Goal: Task Accomplishment & Management: Manage account settings

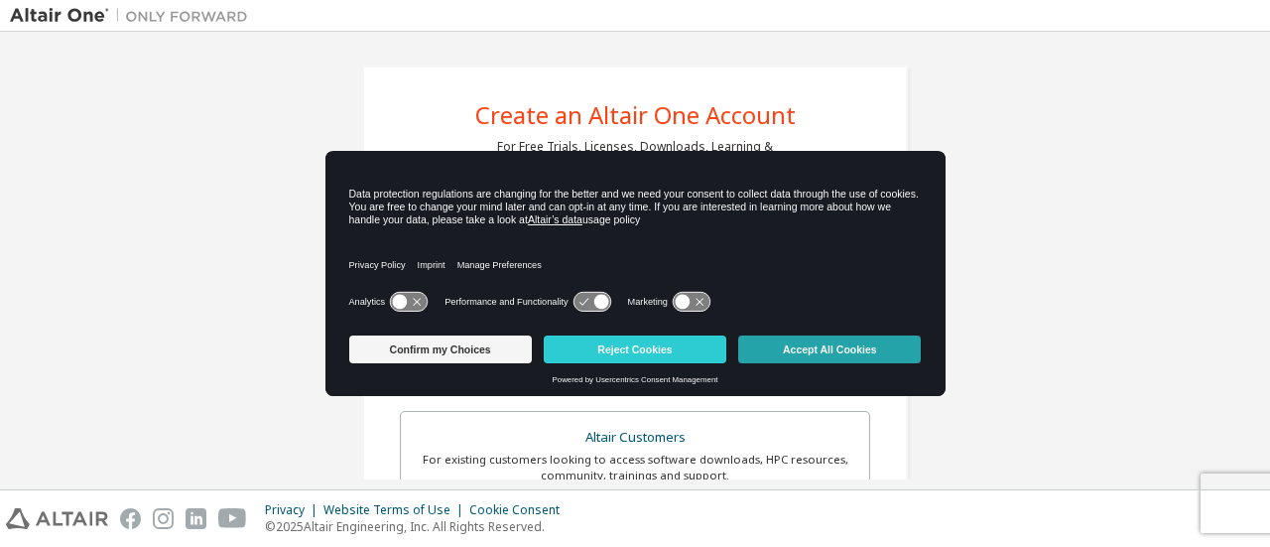
click at [810, 343] on button "Accept All Cookies" at bounding box center [829, 349] width 183 height 28
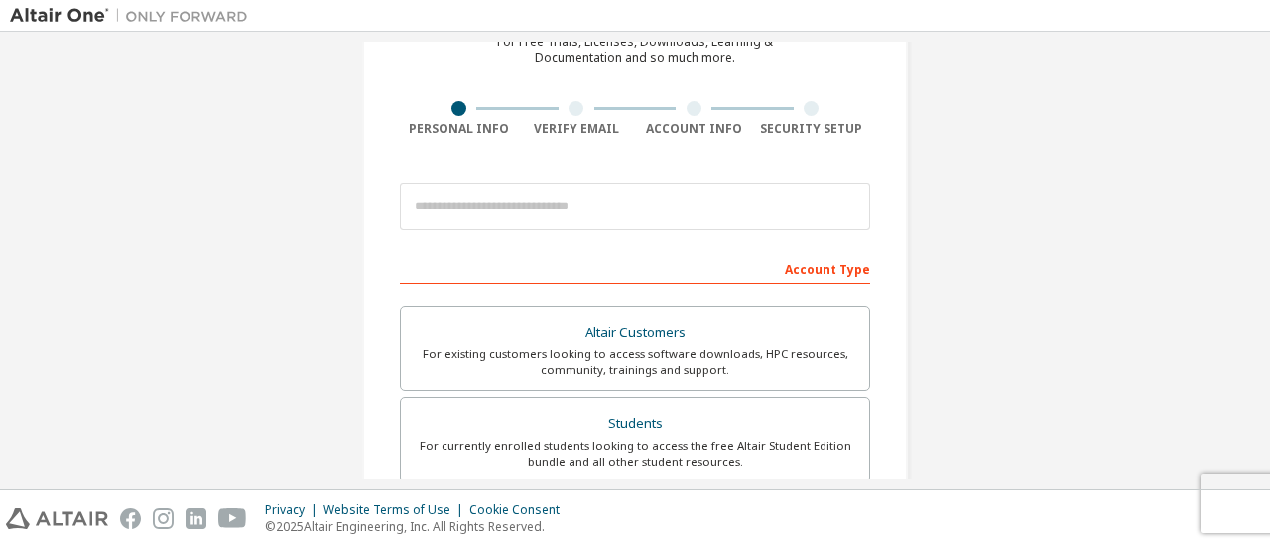
scroll to position [107, 0]
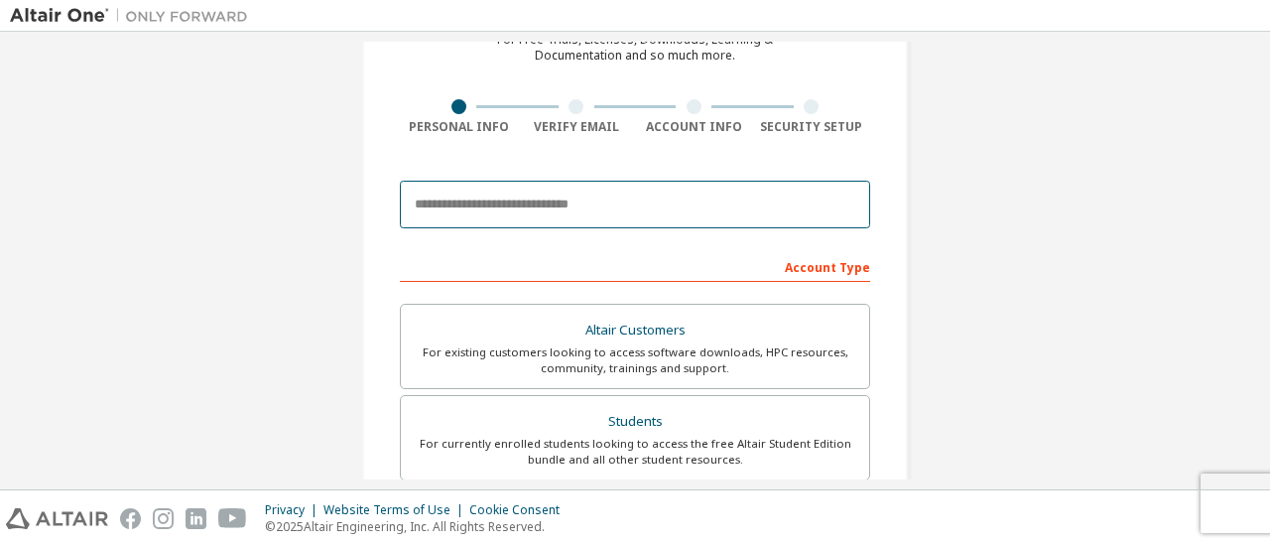
click at [698, 209] on input "email" at bounding box center [635, 205] width 470 height 48
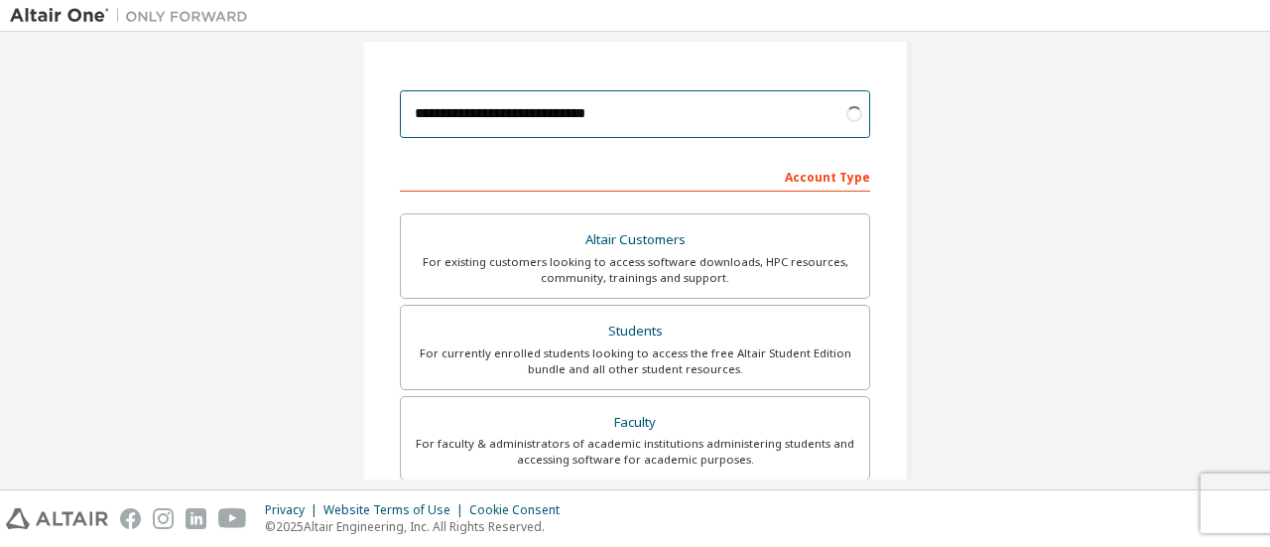
scroll to position [216, 0]
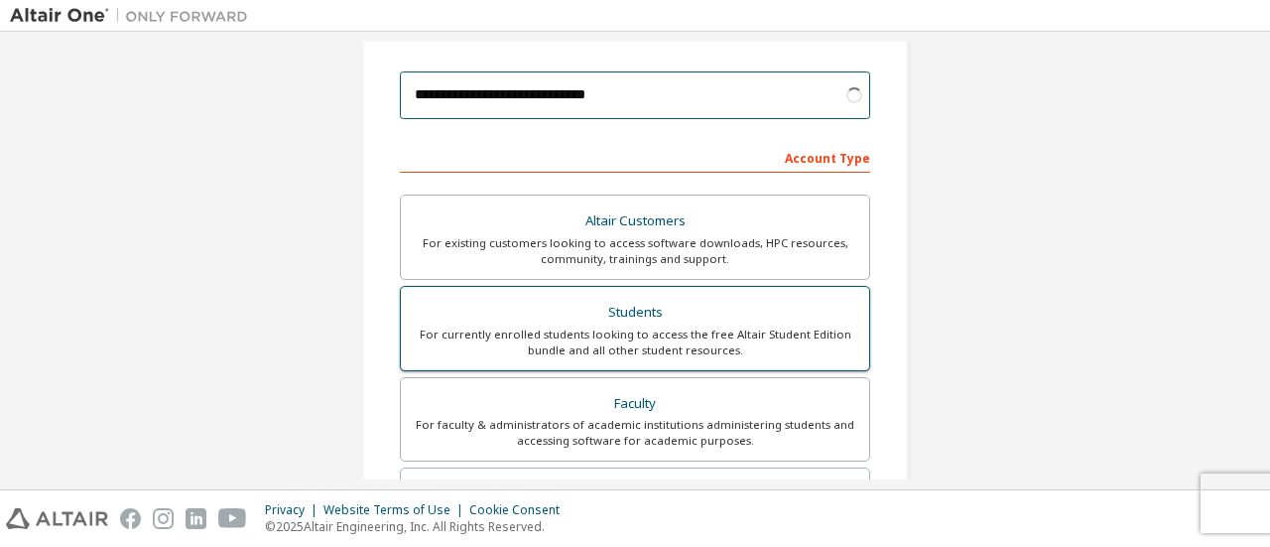
type input "**********"
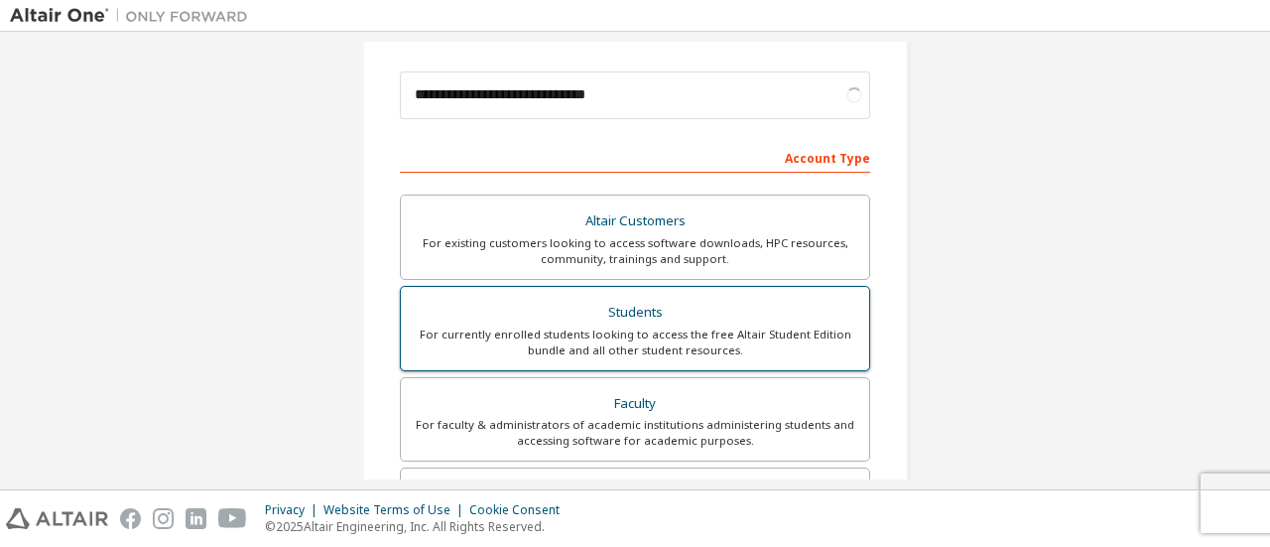
click at [659, 314] on div "Students" at bounding box center [635, 313] width 445 height 28
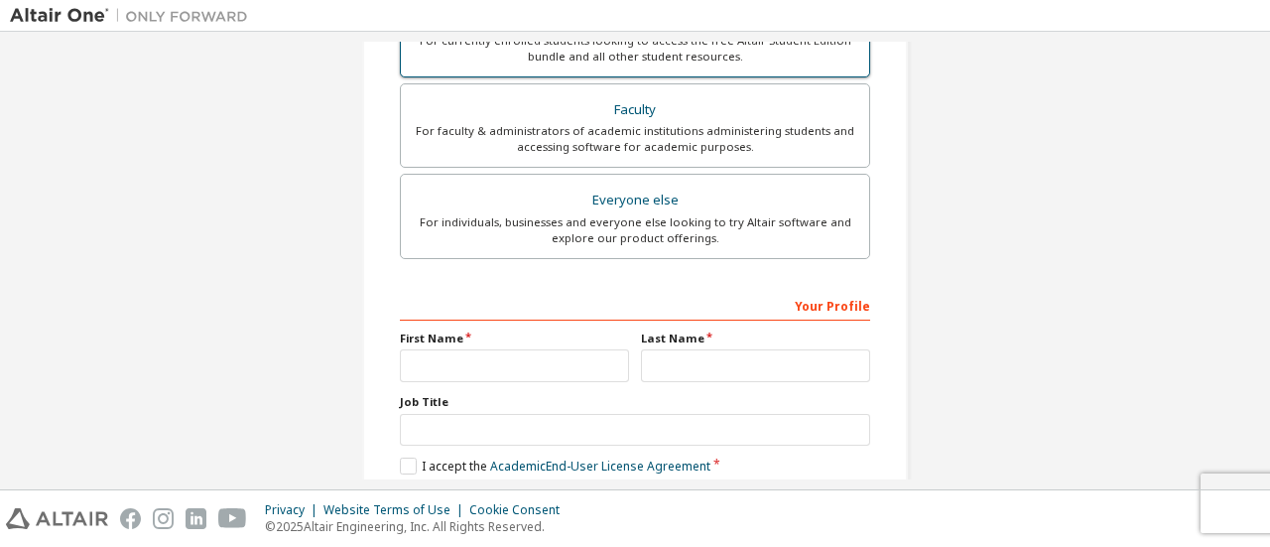
scroll to position [511, 0]
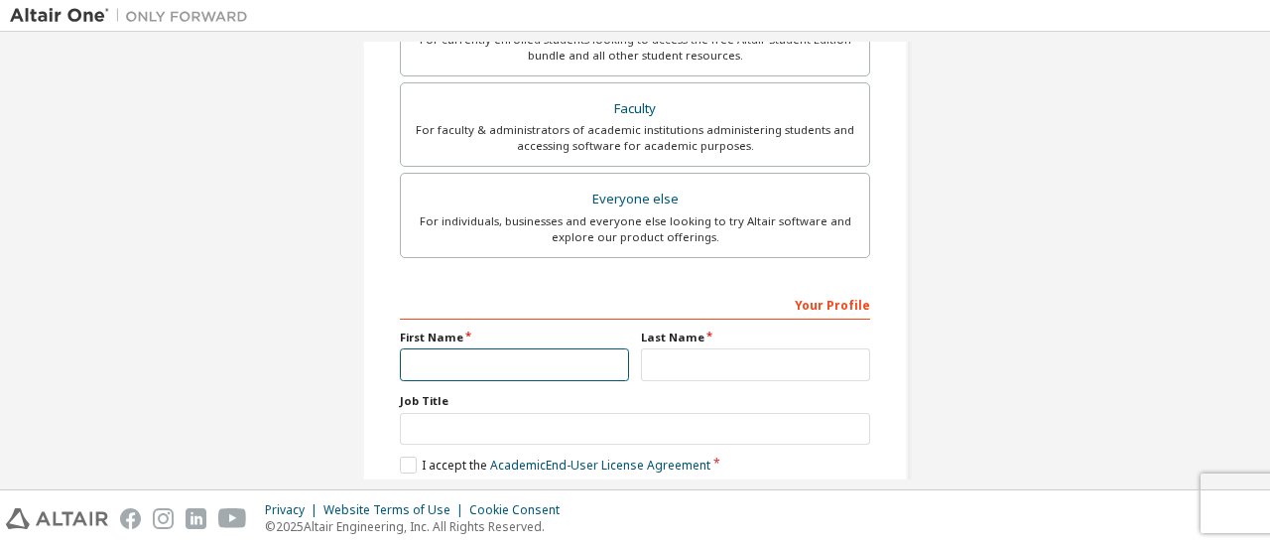
click at [545, 360] on input "text" at bounding box center [514, 364] width 229 height 33
type input "*******"
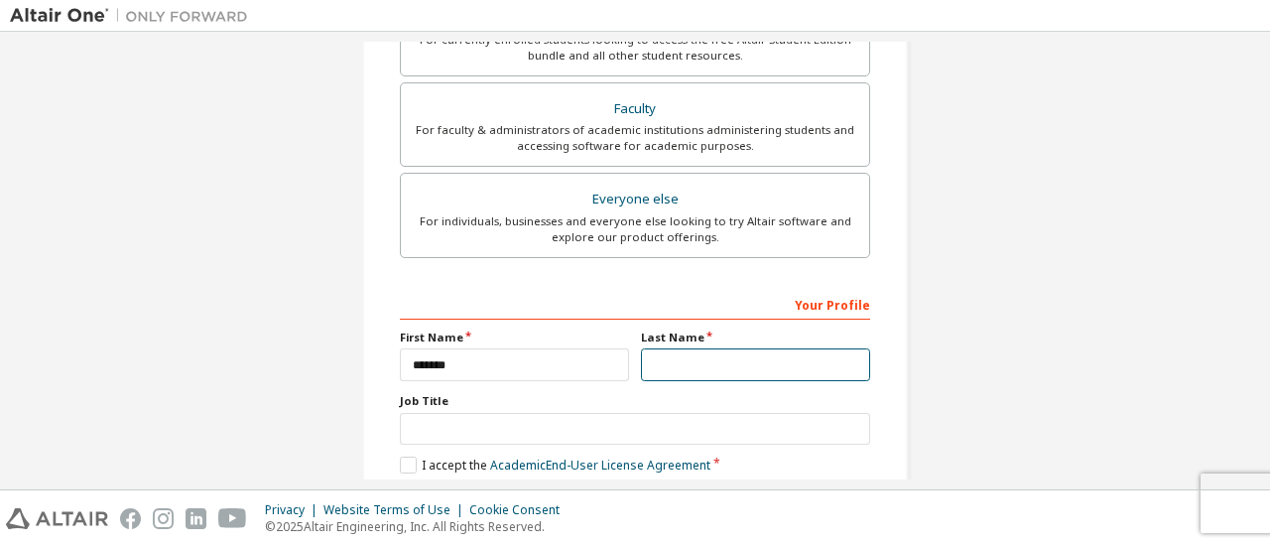
click at [677, 362] on input "text" at bounding box center [755, 364] width 229 height 33
click at [656, 365] on input "******" at bounding box center [755, 364] width 229 height 33
type input "******"
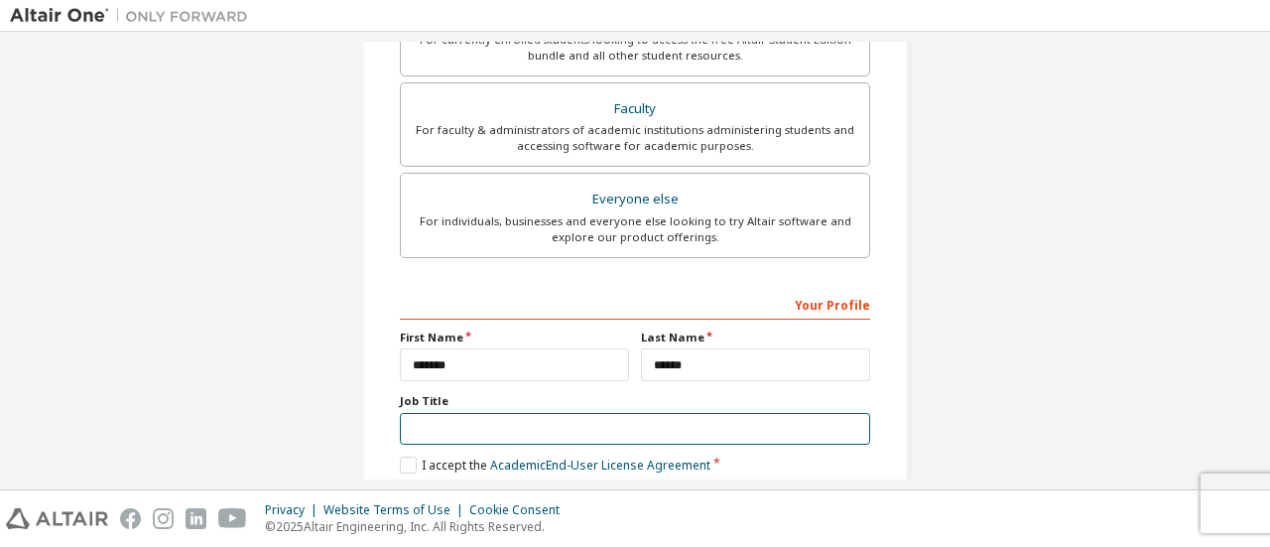
click at [604, 419] on input "text" at bounding box center [635, 429] width 470 height 33
type input "********"
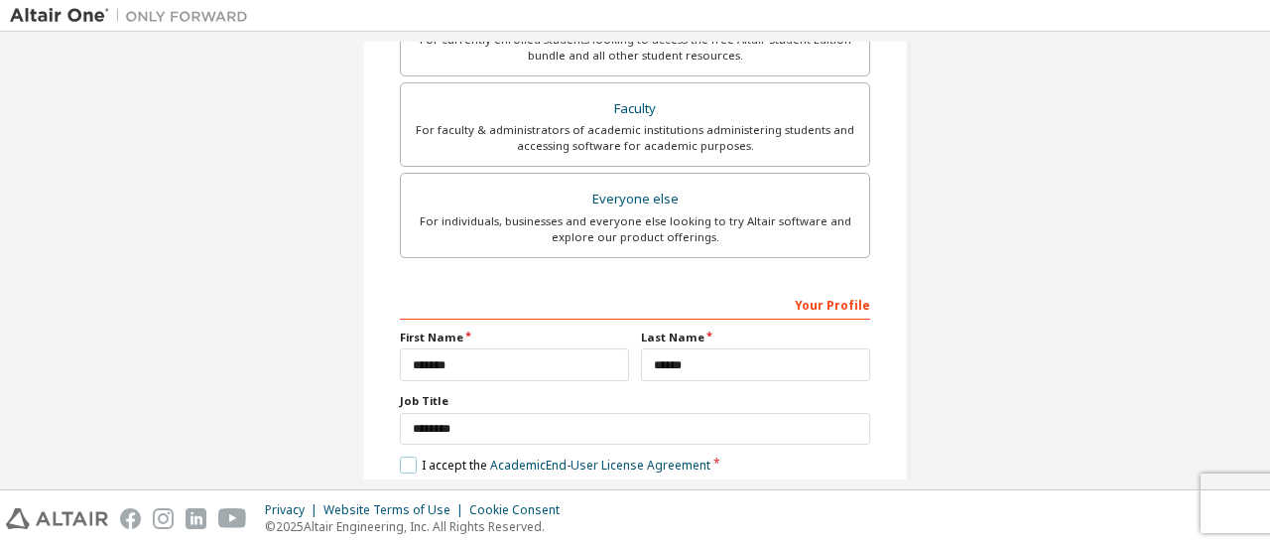
click at [409, 456] on label "I accept the Academic End-User License Agreement" at bounding box center [555, 464] width 311 height 17
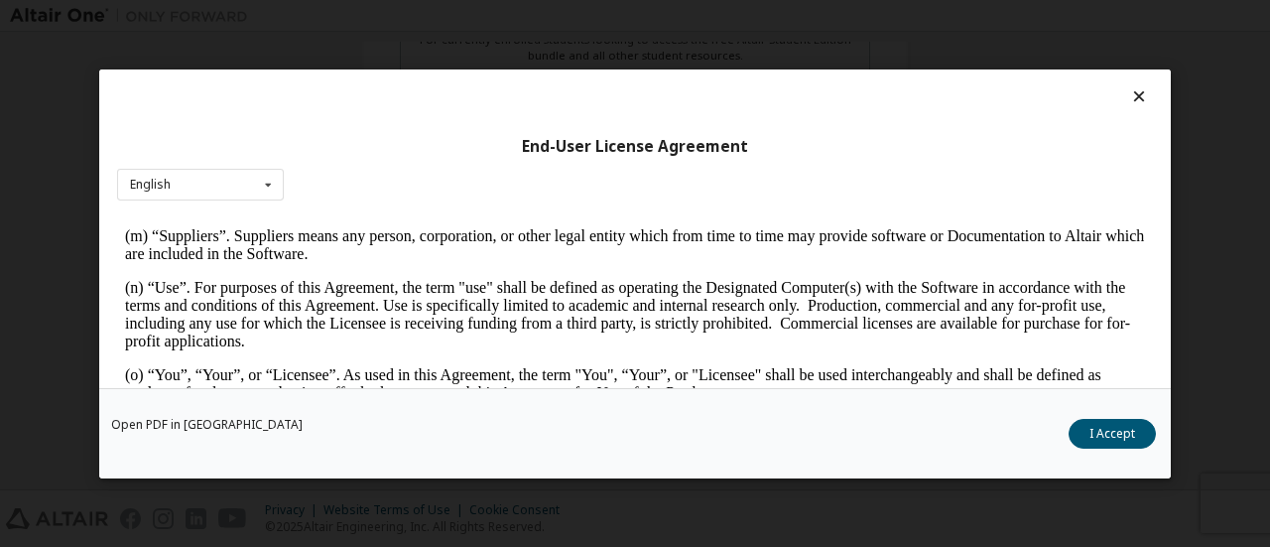
scroll to position [1071, 0]
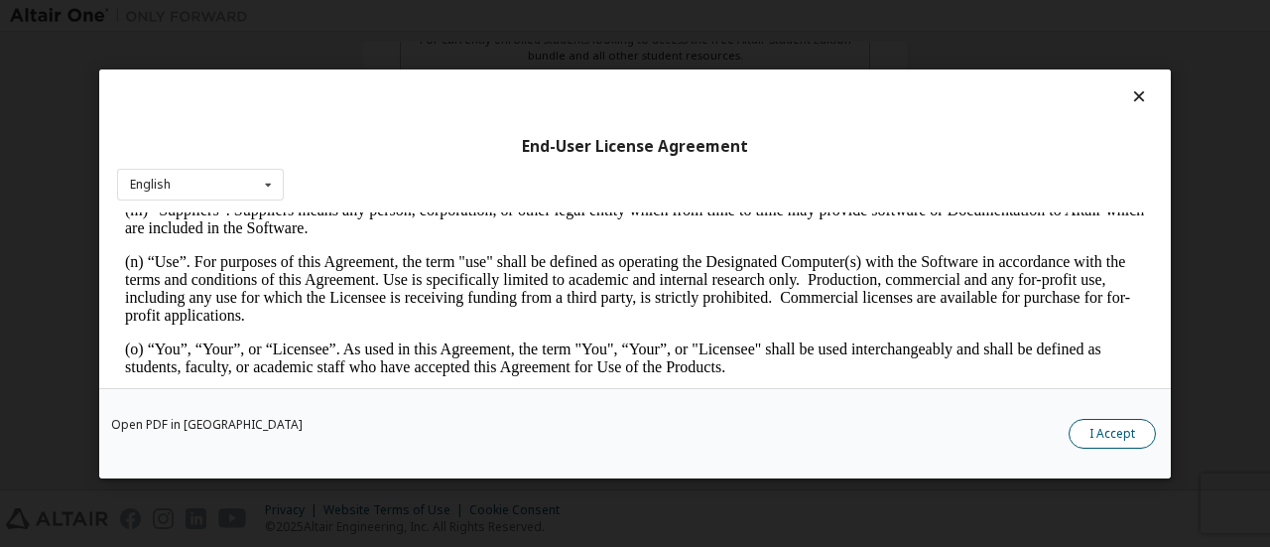
click at [1104, 436] on button "I Accept" at bounding box center [1112, 433] width 87 height 30
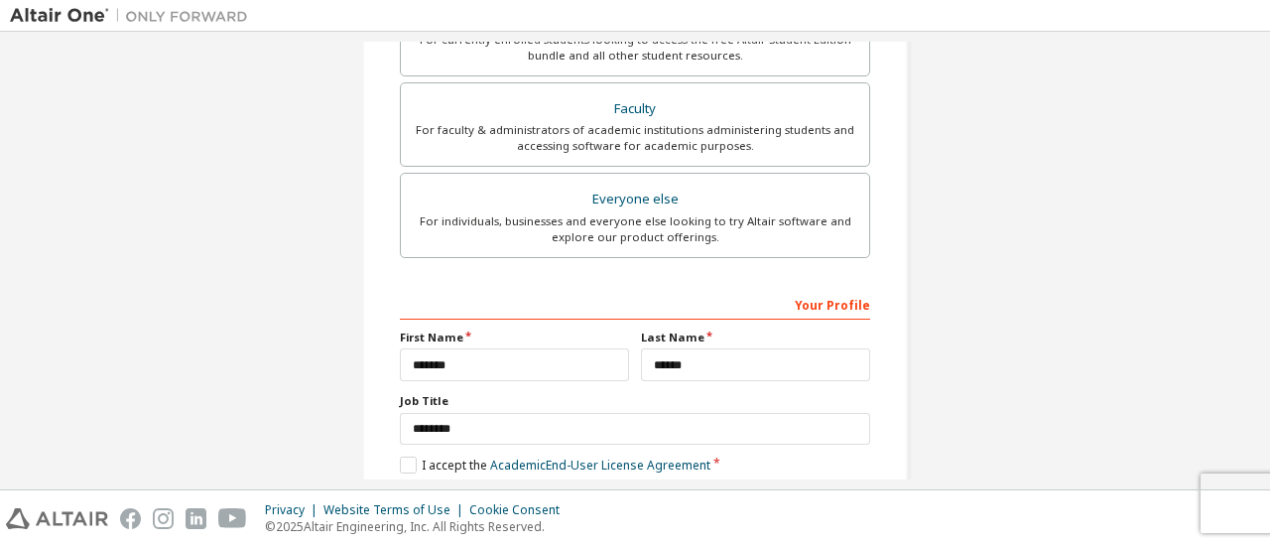
scroll to position [607, 0]
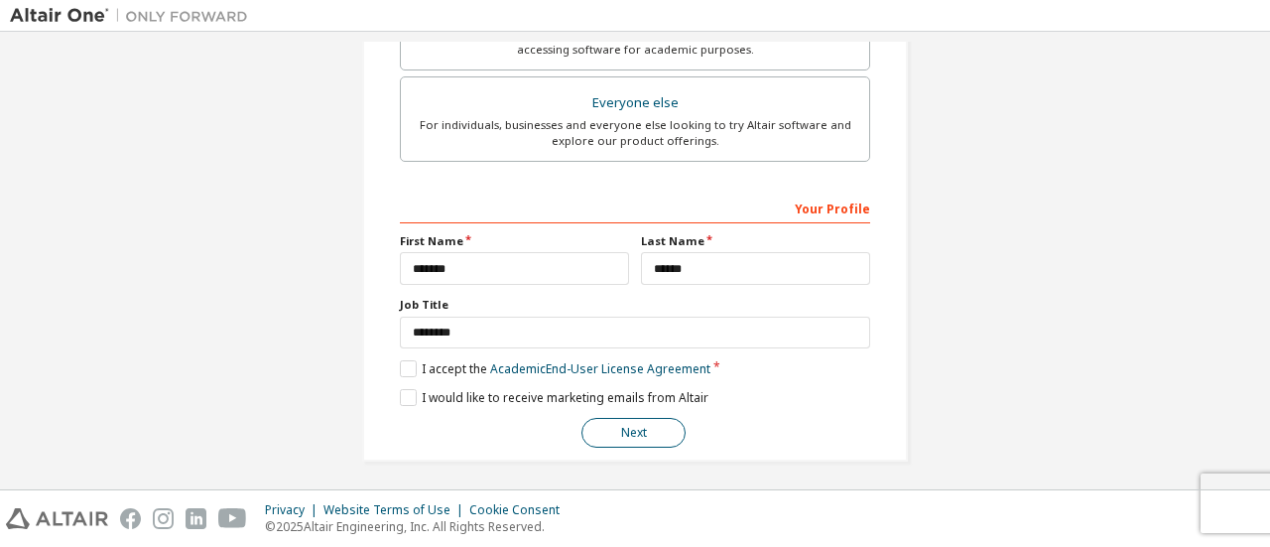
click at [649, 439] on button "Next" at bounding box center [634, 433] width 104 height 30
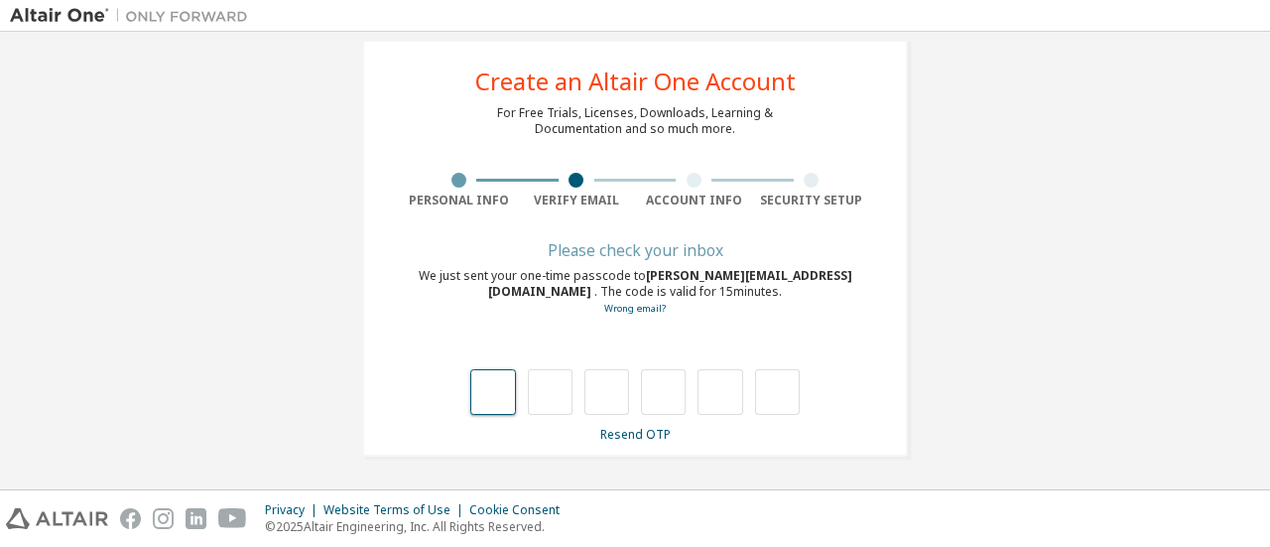
type input "*"
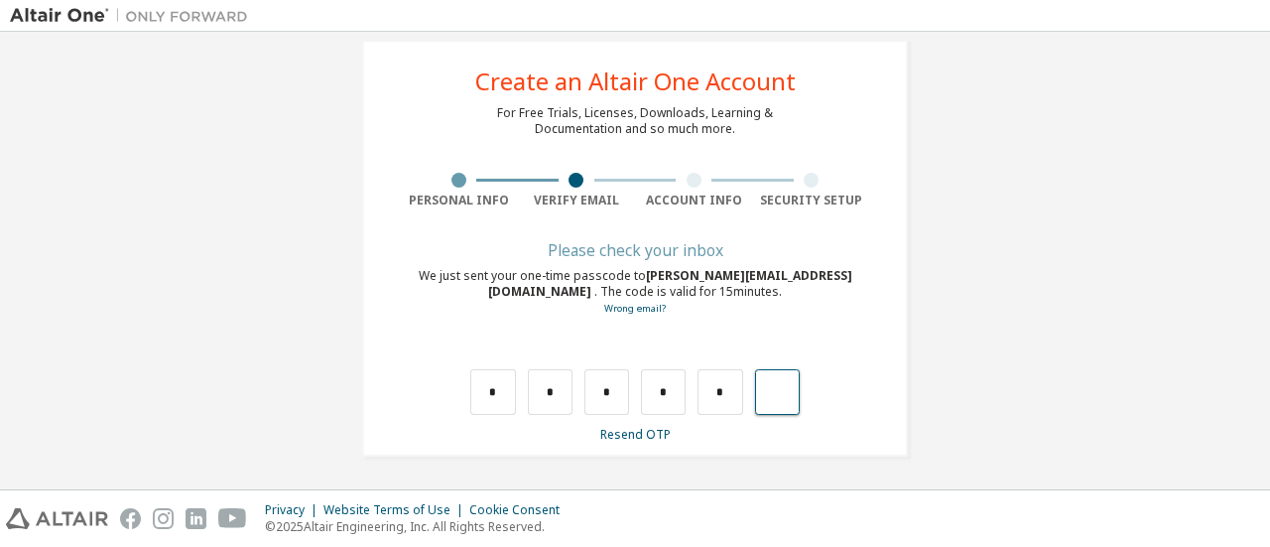
type input "*"
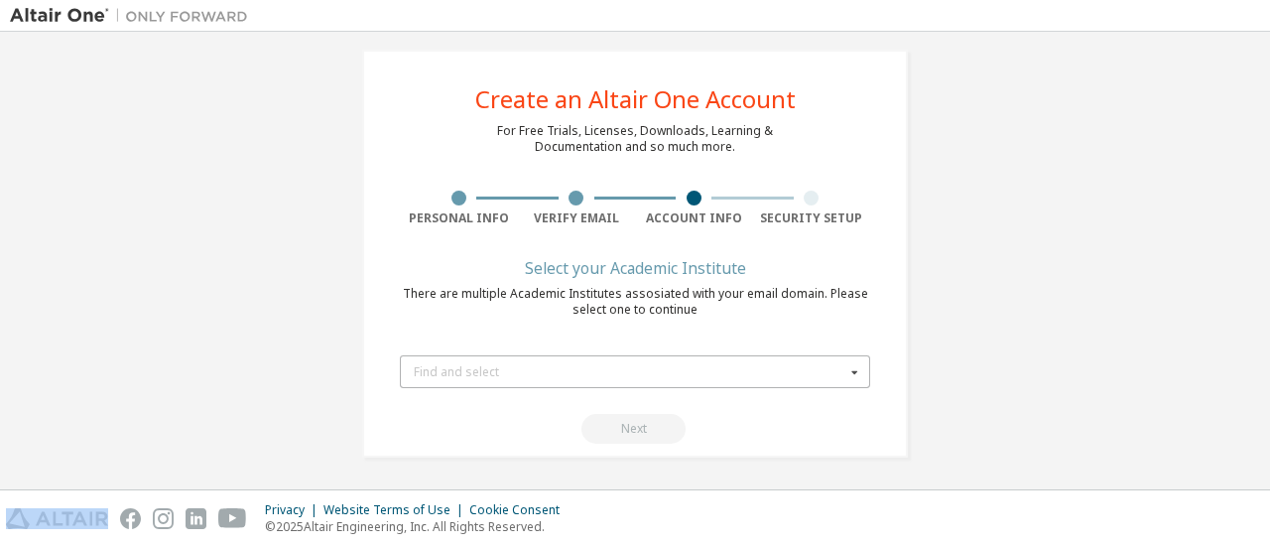
drag, startPoint x: 580, startPoint y: 388, endPoint x: 582, endPoint y: 368, distance: 19.9
click at [582, 368] on form "Find and select UPMRacing (Spain) UPM - Universidad Politécnica de Madrid - Cam…" at bounding box center [635, 393] width 470 height 100
click at [582, 368] on div "Find and select" at bounding box center [630, 372] width 432 height 12
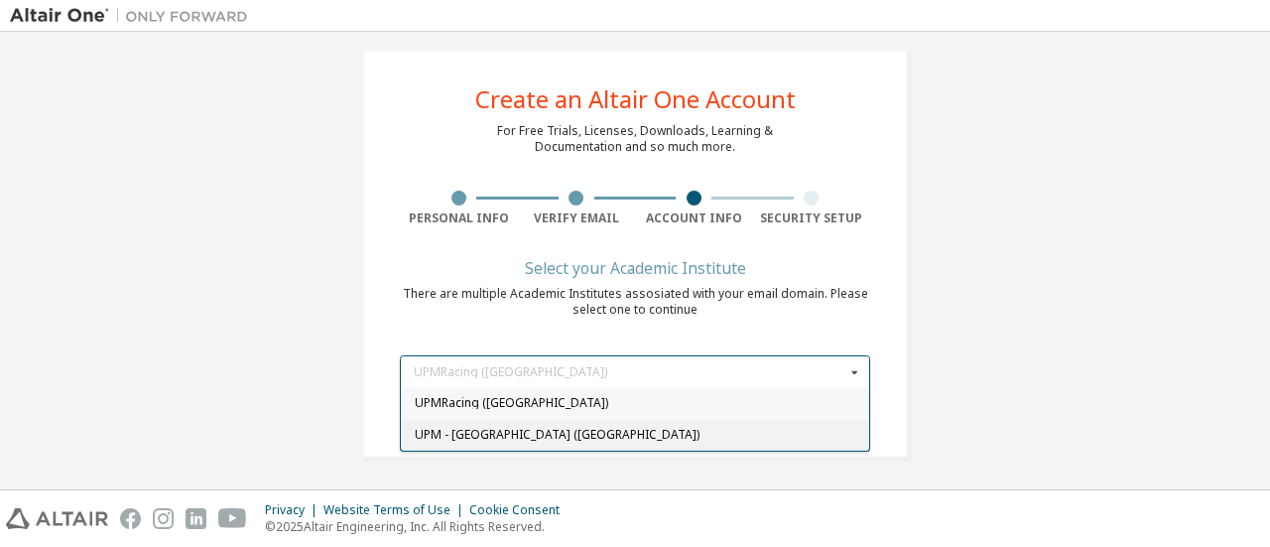
click at [613, 432] on span "UPM - Universidad Politécnica de Madrid - Campus (Spain)" at bounding box center [636, 435] width 442 height 12
type input "*****"
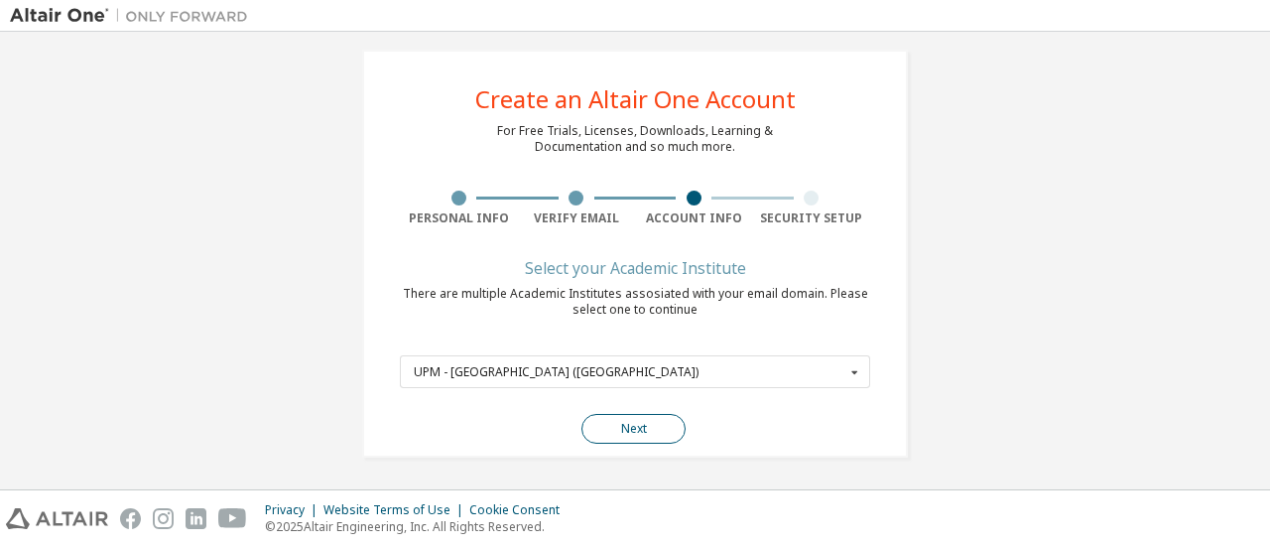
click at [607, 423] on button "Next" at bounding box center [634, 429] width 104 height 30
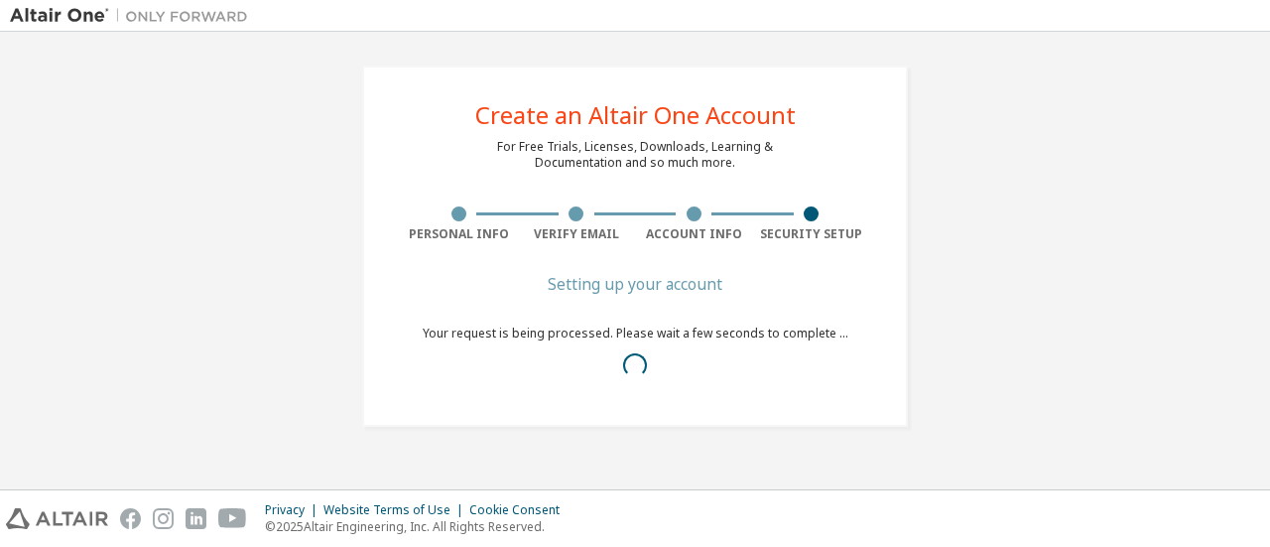
click at [607, 423] on div "Create an Altair One Account For Free Trials, Licenses, Downloads, Learning & D…" at bounding box center [635, 245] width 546 height 361
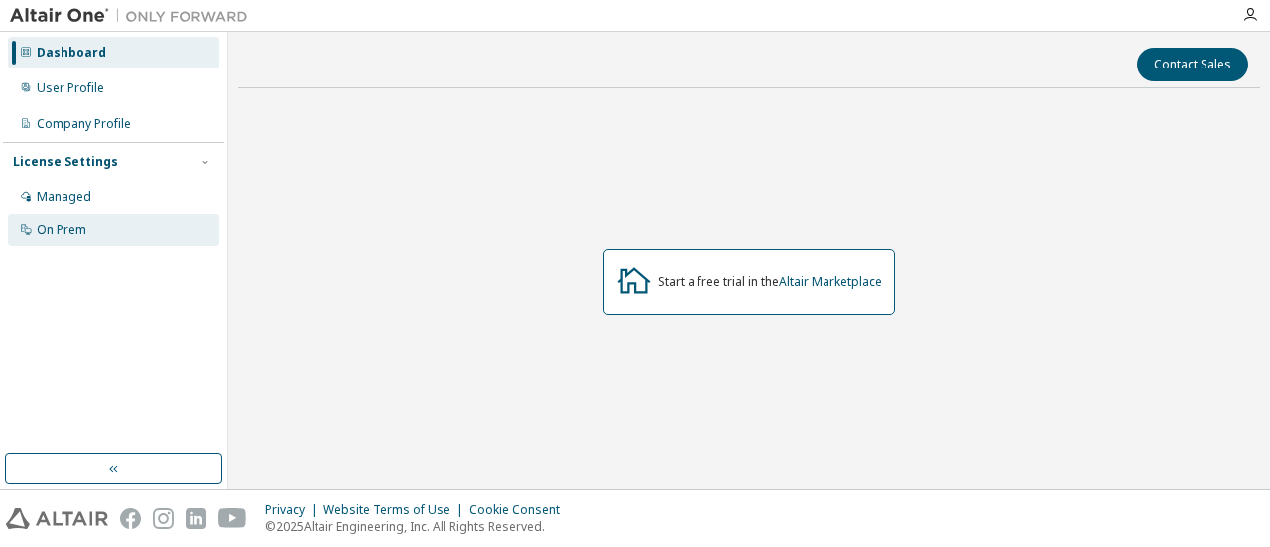
click at [86, 243] on div "On Prem" at bounding box center [113, 230] width 211 height 32
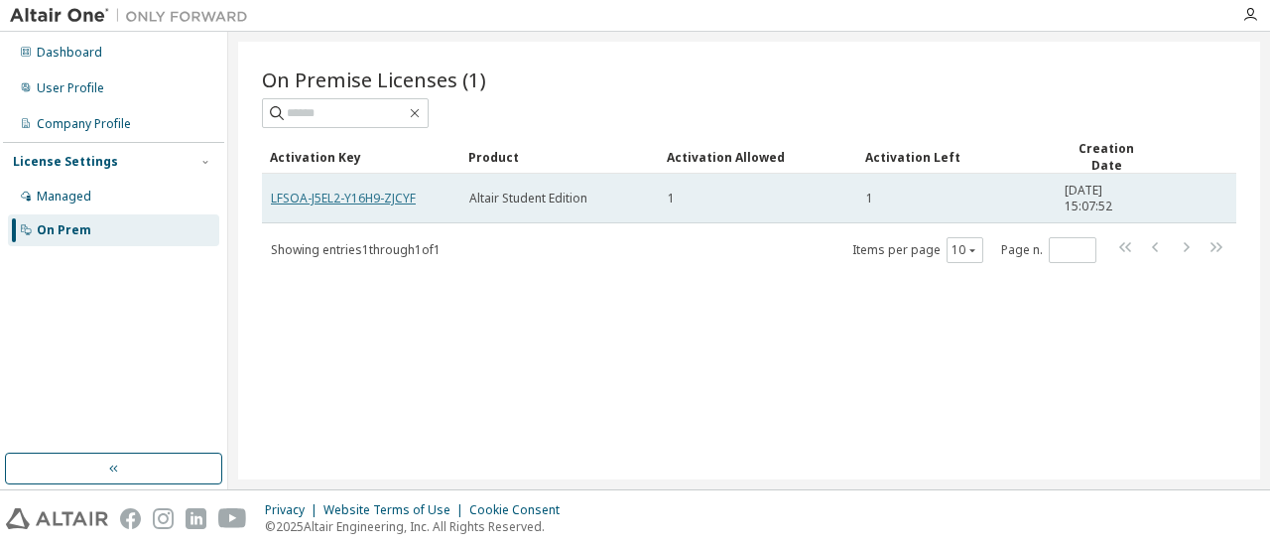
click at [305, 195] on link "LFSOA-J5EL2-Y16H9-ZJCYF" at bounding box center [343, 198] width 145 height 17
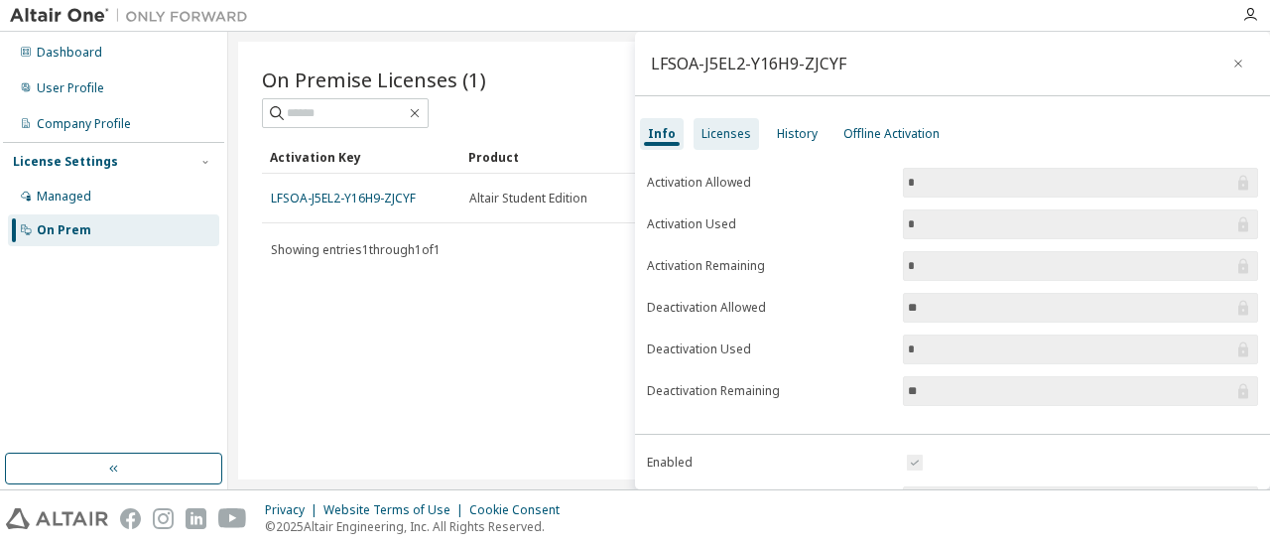
click at [728, 122] on div "Licenses" at bounding box center [726, 134] width 65 height 32
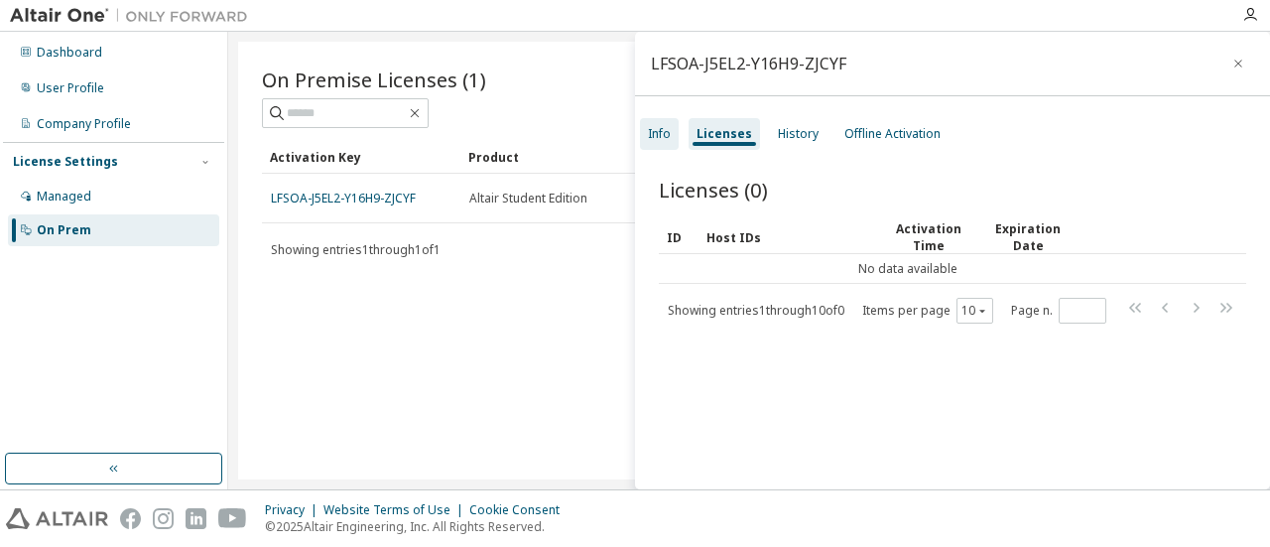
click at [657, 135] on div "Info" at bounding box center [659, 134] width 23 height 16
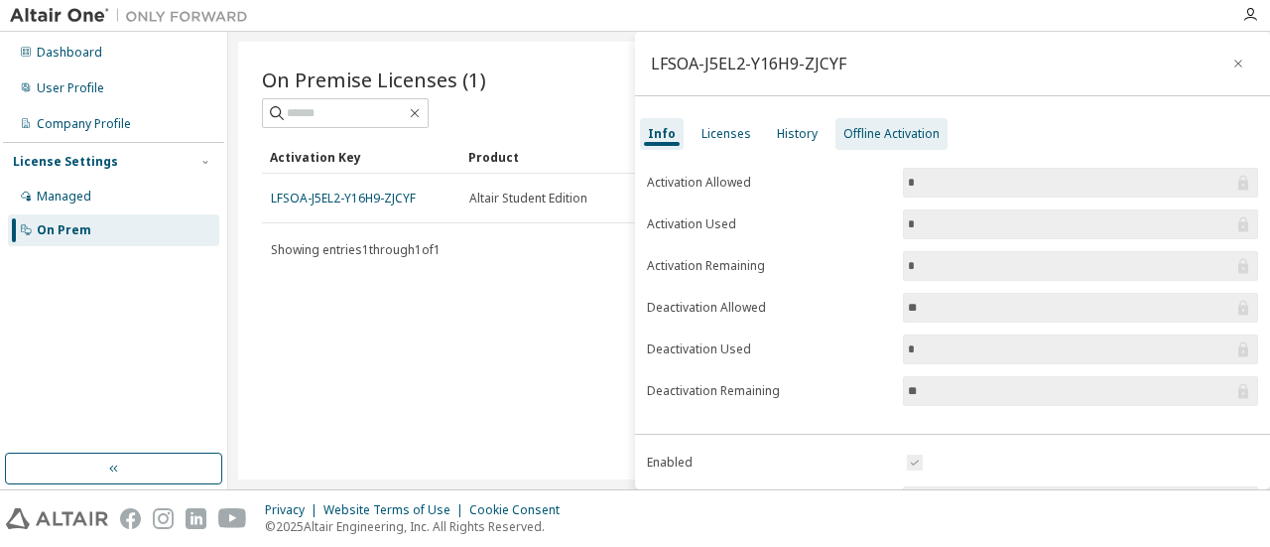
click at [859, 130] on div "Offline Activation" at bounding box center [892, 134] width 96 height 16
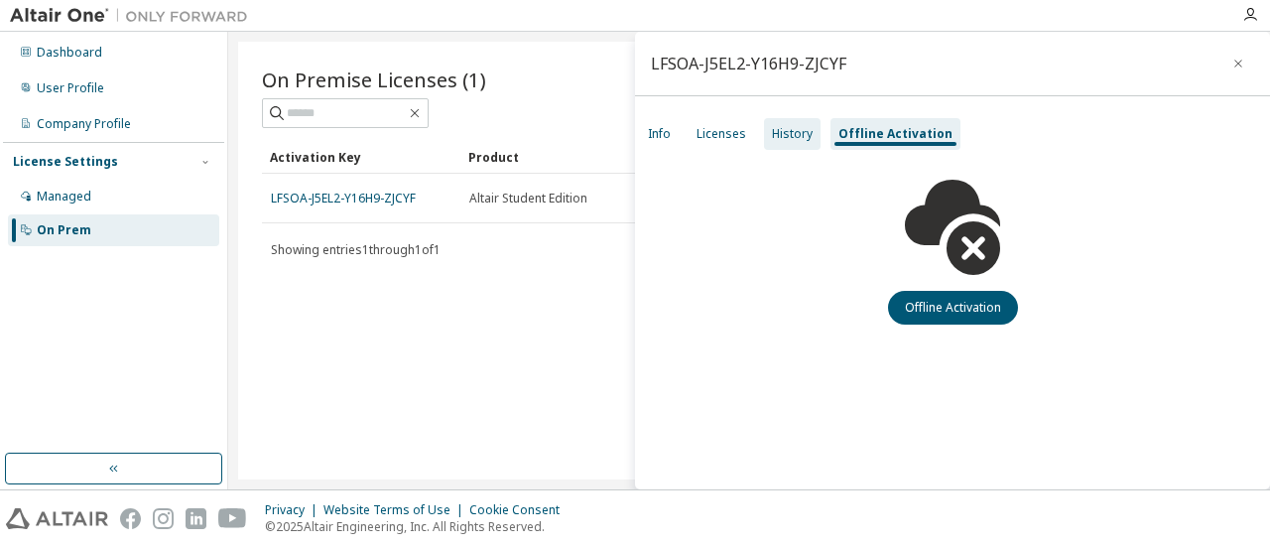
click at [796, 128] on div "History" at bounding box center [792, 134] width 41 height 16
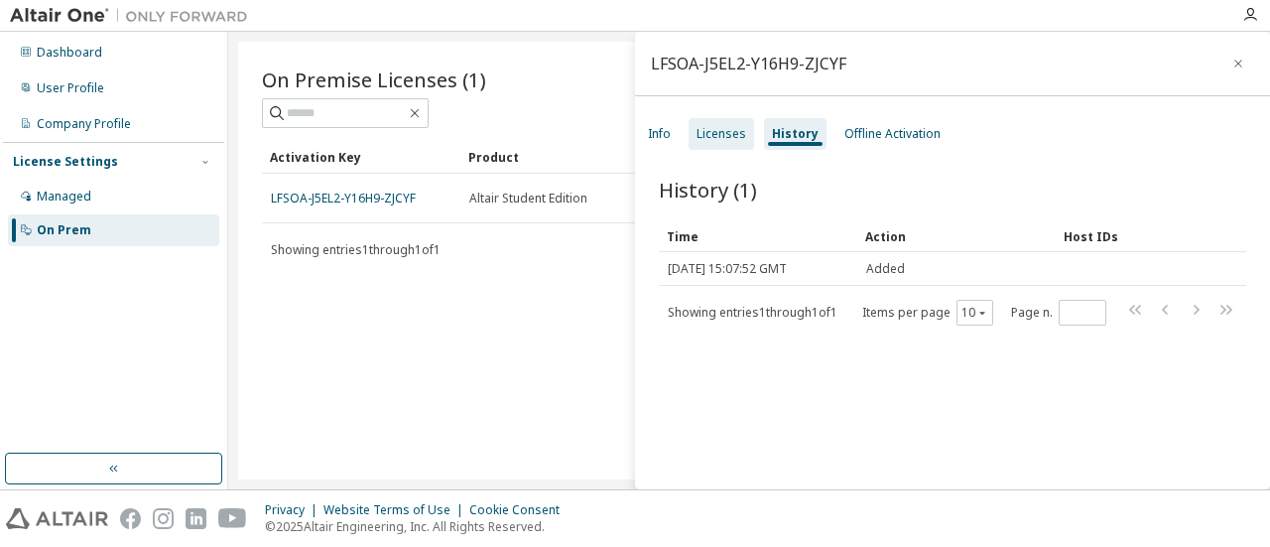
click at [736, 138] on div "Licenses" at bounding box center [722, 134] width 50 height 16
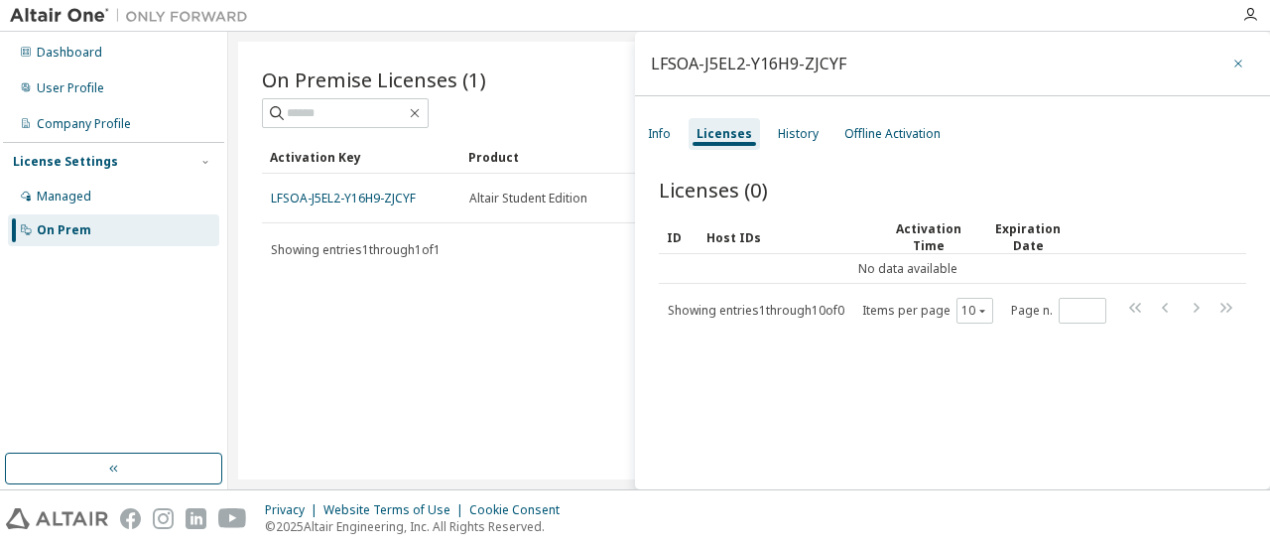
click at [1238, 62] on button "button" at bounding box center [1239, 64] width 32 height 32
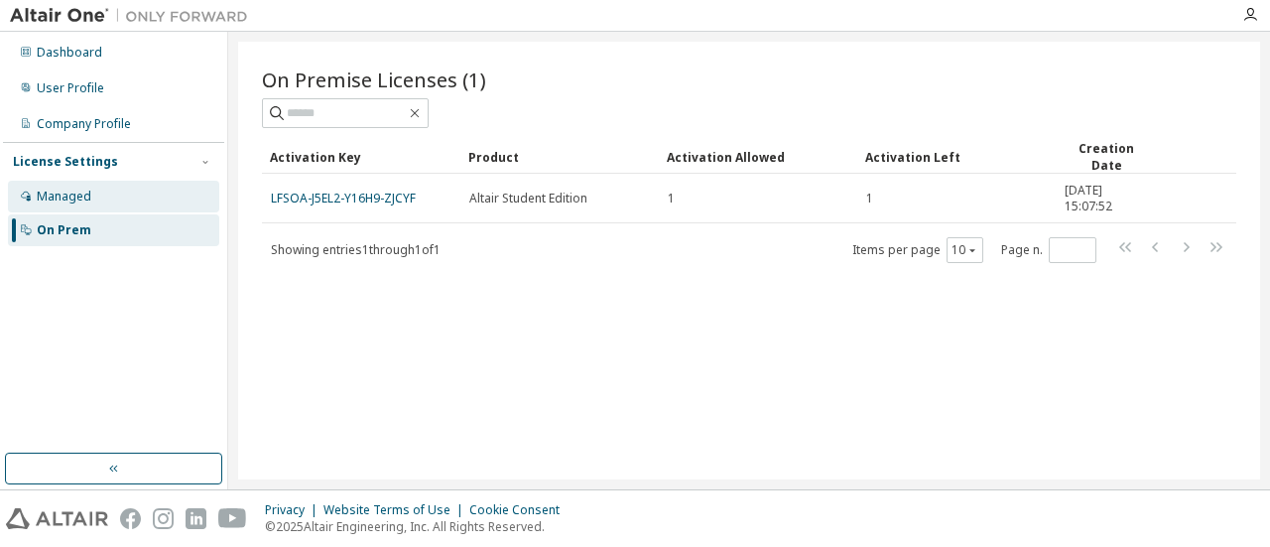
click at [158, 202] on div "Managed" at bounding box center [113, 197] width 211 height 32
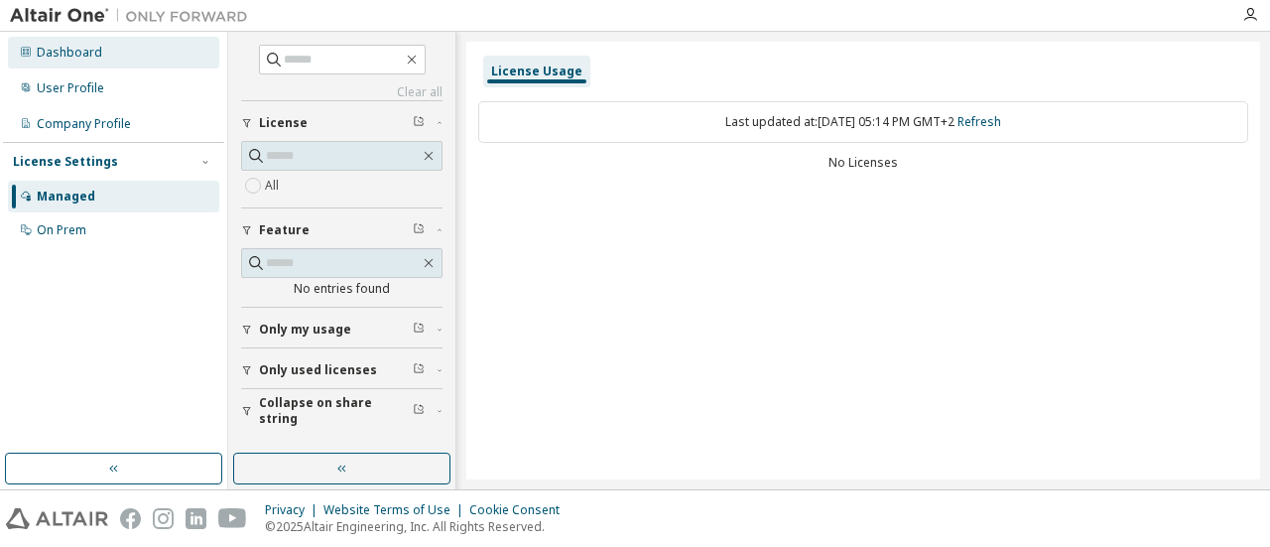
click at [77, 55] on div "Dashboard" at bounding box center [69, 53] width 65 height 16
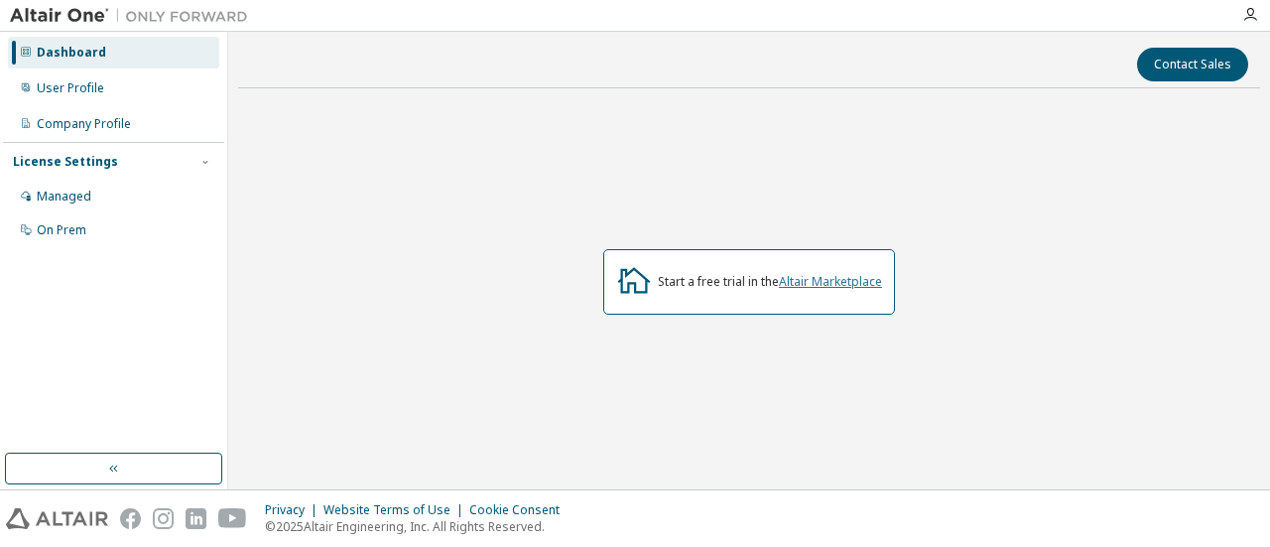
click at [834, 283] on link "Altair Marketplace" at bounding box center [830, 281] width 103 height 17
